Goal: Task Accomplishment & Management: Use online tool/utility

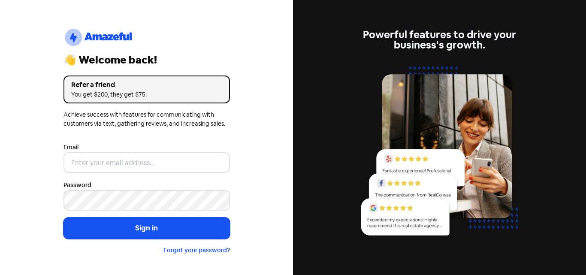
type input "[EMAIL_ADDRESS][DOMAIN_NAME]"
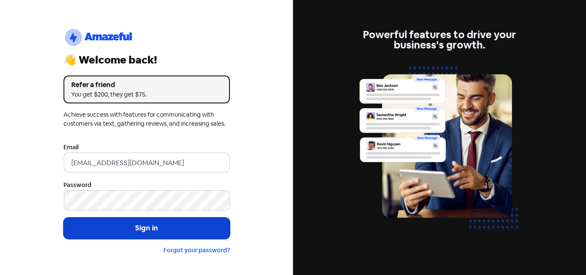
click at [153, 231] on button "Sign in" at bounding box center [146, 227] width 166 height 21
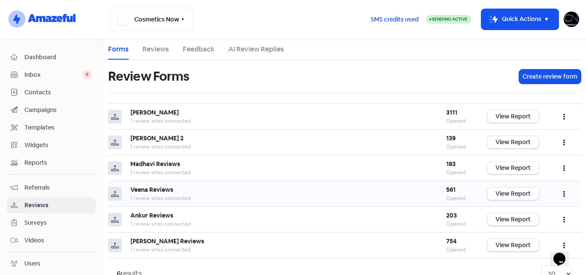
click at [509, 197] on link "View Report" at bounding box center [512, 193] width 51 height 12
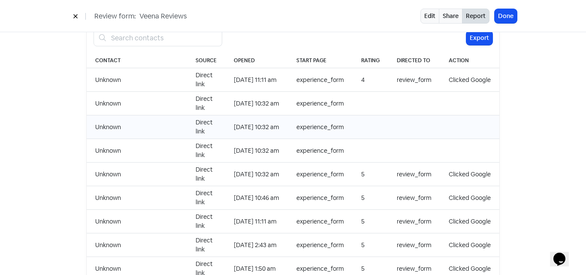
scroll to position [772, 0]
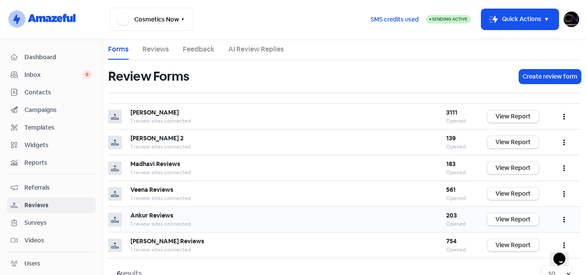
click at [510, 218] on link "View Report" at bounding box center [512, 219] width 51 height 12
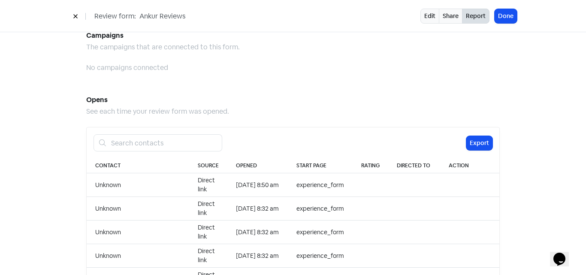
scroll to position [772, 0]
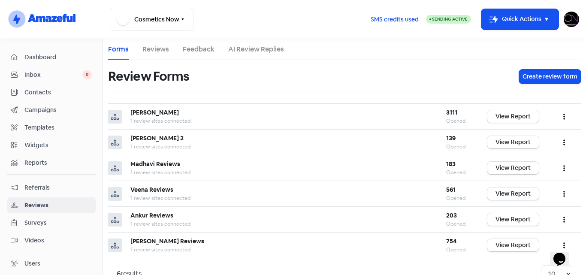
click at [568, 21] on img at bounding box center [571, 19] width 15 height 15
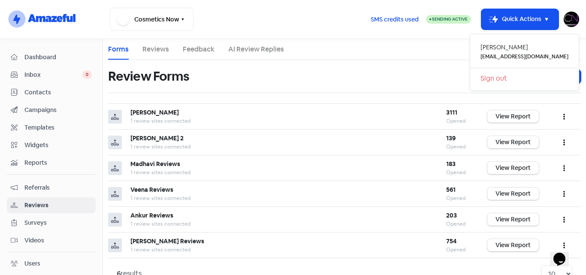
click at [518, 82] on link "Sign out" at bounding box center [524, 79] width 109 height 14
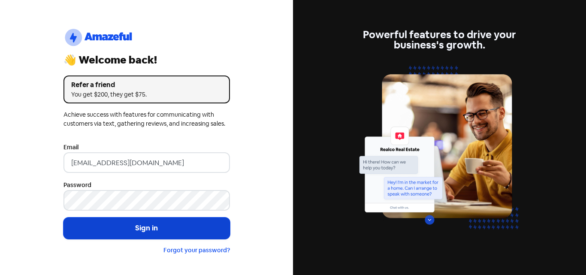
click at [169, 224] on button "Sign in" at bounding box center [146, 227] width 166 height 21
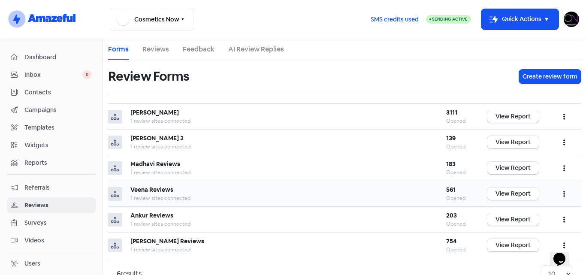
click at [506, 196] on link "View Report" at bounding box center [512, 193] width 51 height 12
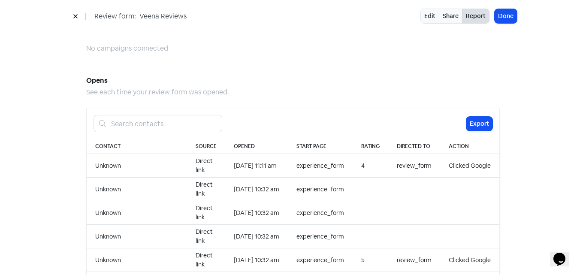
scroll to position [815, 0]
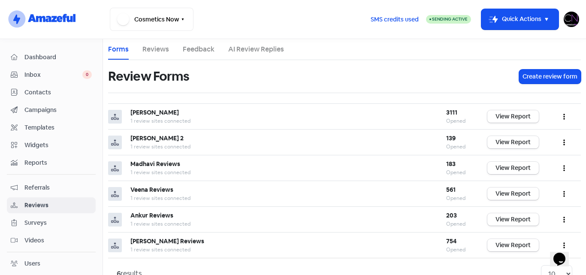
click at [571, 15] on img at bounding box center [571, 19] width 15 height 15
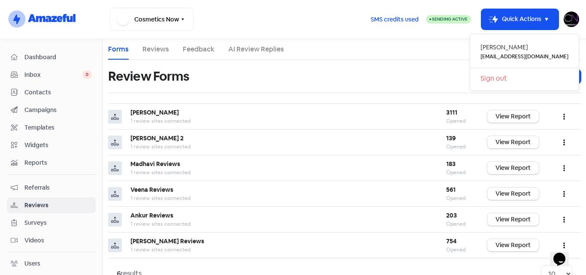
click at [518, 81] on link "Sign out" at bounding box center [524, 79] width 109 height 14
